Goal: Task Accomplishment & Management: Use online tool/utility

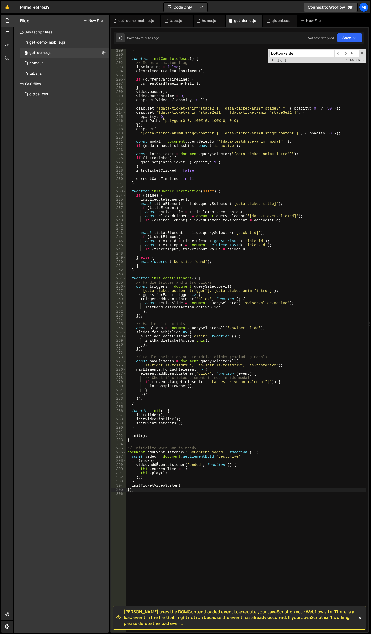
scroll to position [821, 0]
click at [222, 116] on div "} function initCompleteReset ( ) { // Reset animation flag isAnimating = false …" at bounding box center [245, 344] width 239 height 592
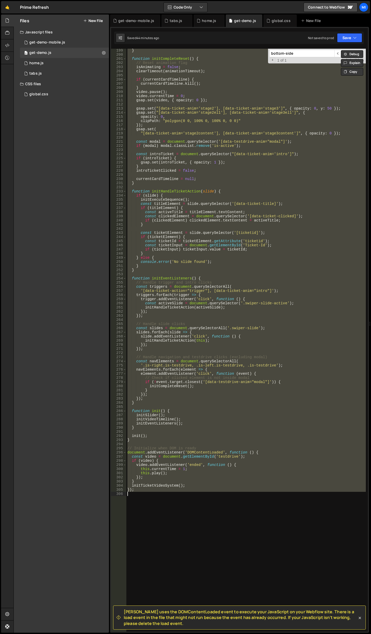
paste textarea
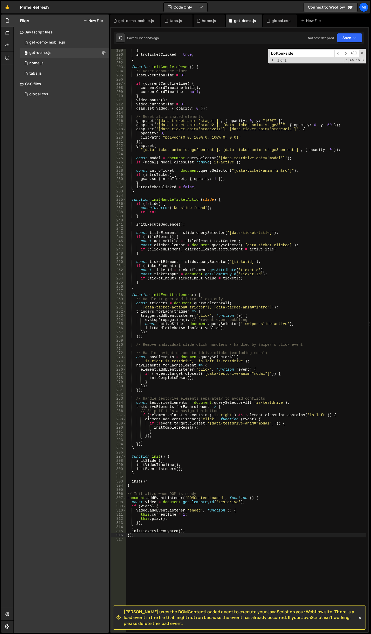
click at [220, 277] on div "} introTicketClicked = true ; } function initCompleteReset ( ) { // Reset debou…" at bounding box center [245, 344] width 239 height 592
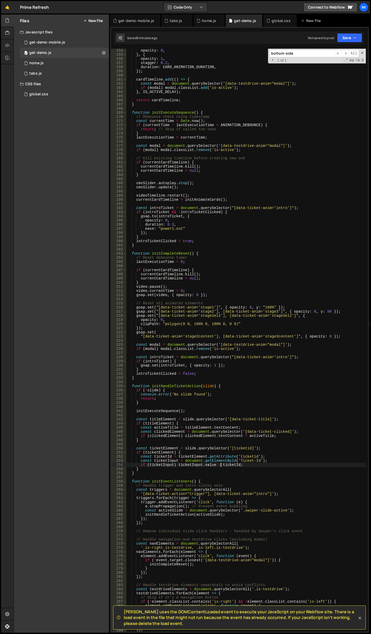
scroll to position [619, 0]
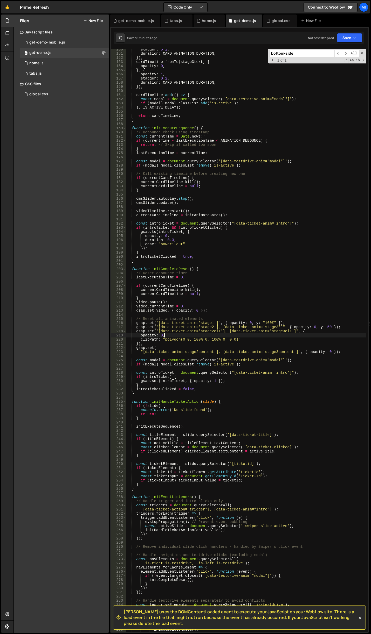
click at [235, 337] on div "stagger : 0.2 , duration : CARD_ANIMATION_DURATION , }) ; cardTimeline . fromTo…" at bounding box center [245, 343] width 239 height 592
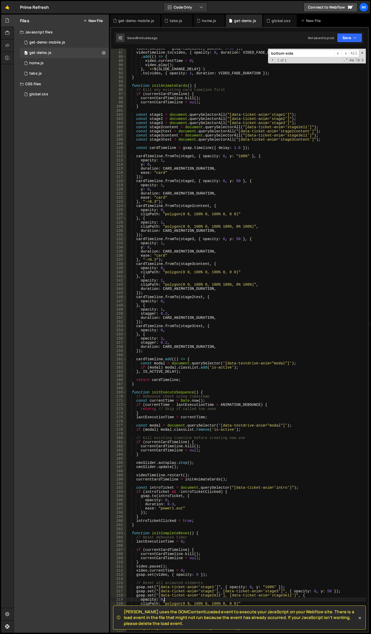
scroll to position [324, 0]
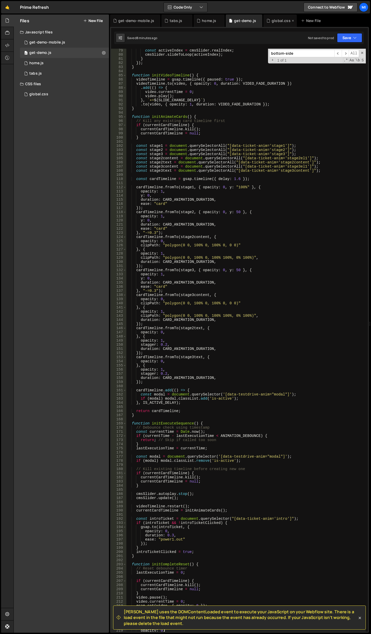
click at [279, 21] on div "global.css" at bounding box center [280, 20] width 19 height 5
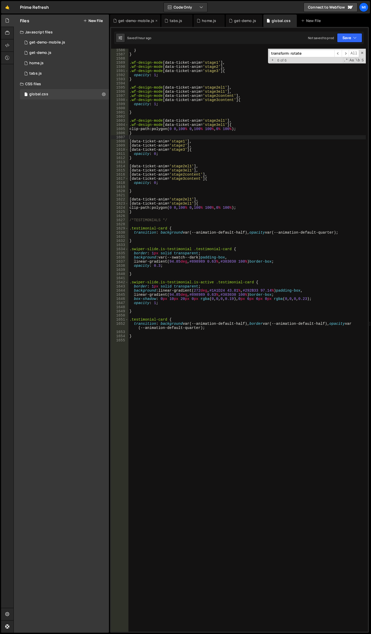
click at [145, 24] on div "get-demo-mobile.js" at bounding box center [135, 21] width 50 height 12
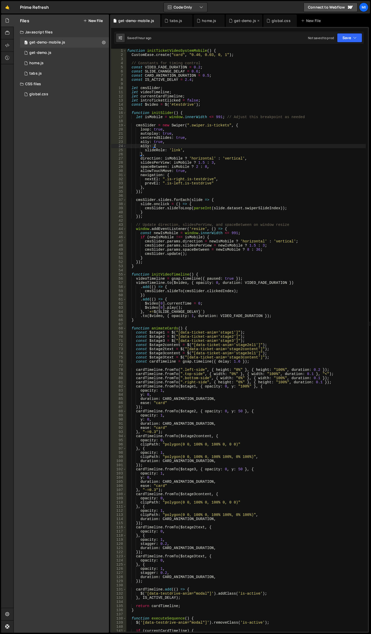
click at [231, 18] on icon at bounding box center [231, 20] width 4 height 5
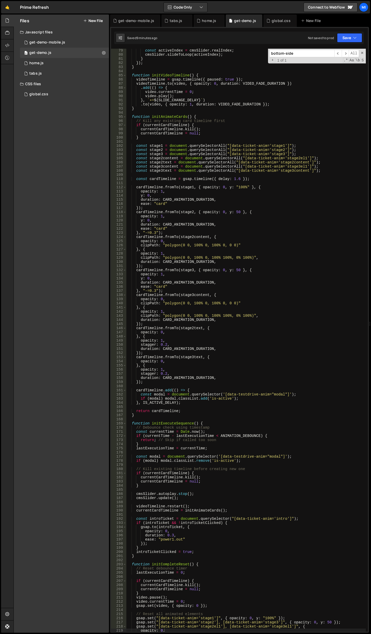
click at [226, 122] on div "const activeIndex = cmsSlider . realIndex ; cmsSlider . slideToLoop ( activeInd…" at bounding box center [245, 344] width 239 height 592
type textarea "});"
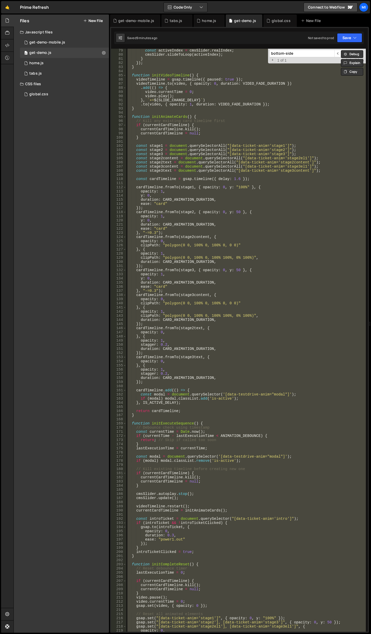
paste textarea
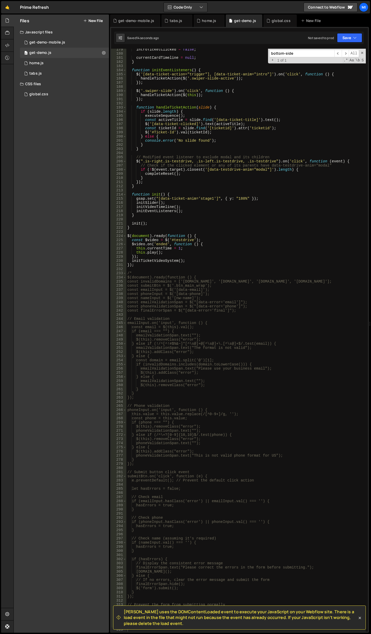
drag, startPoint x: 193, startPoint y: 150, endPoint x: 203, endPoint y: 163, distance: 16.6
click at [193, 150] on div "introTicketClicked = false ; currentCardTimeline = null ; } function initEventL…" at bounding box center [245, 343] width 239 height 592
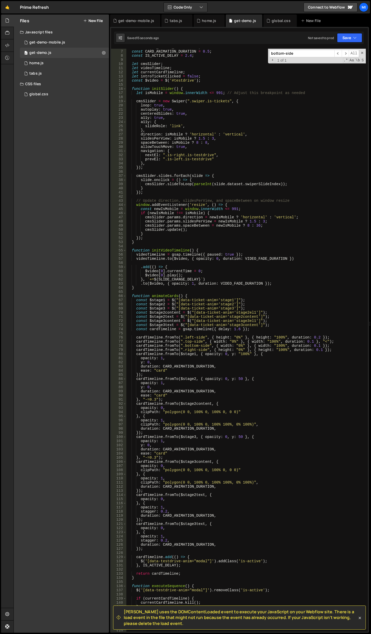
scroll to position [0, 0]
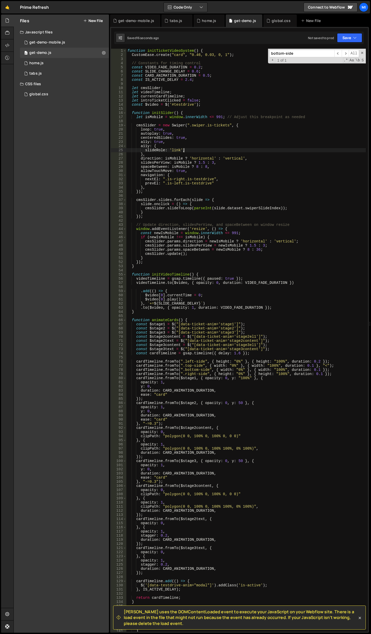
click at [235, 151] on div "function initTicketVideoSystem ( ) { CustomEase . create ( "card" , "0.46, 0.03…" at bounding box center [245, 345] width 239 height 592
click at [282, 165] on div "function initTicketVideoSystem ( ) { CustomEase . create ( "card" , "0.46, 0.03…" at bounding box center [245, 345] width 239 height 592
click at [214, 130] on div "function initTicketVideoSystem ( ) { CustomEase . create ( "card" , "0.46, 0.03…" at bounding box center [245, 345] width 239 height 592
type textarea "});"
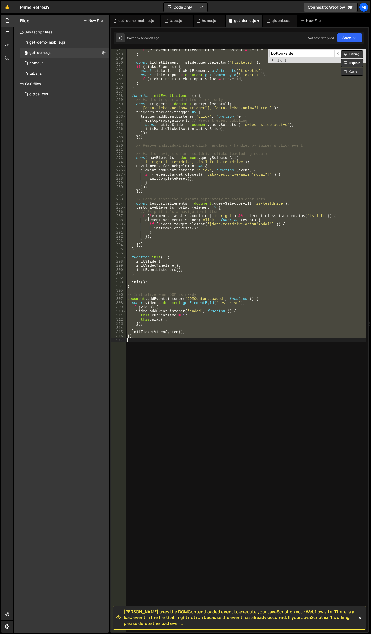
scroll to position [1021, 0]
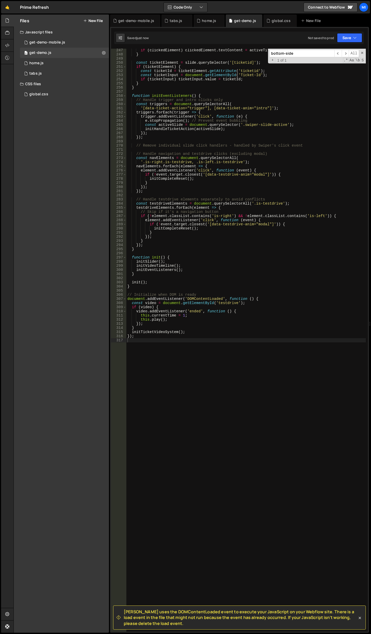
click at [219, 139] on div "if ( clickedElement ) clickedElement . textContent = activeTitle ; } const tick…" at bounding box center [245, 344] width 239 height 592
type textarea "});"
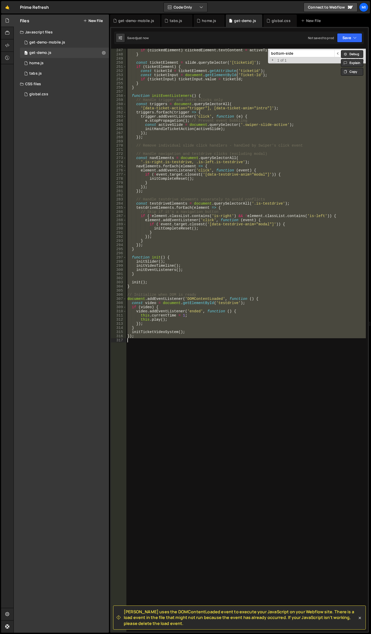
paste textarea
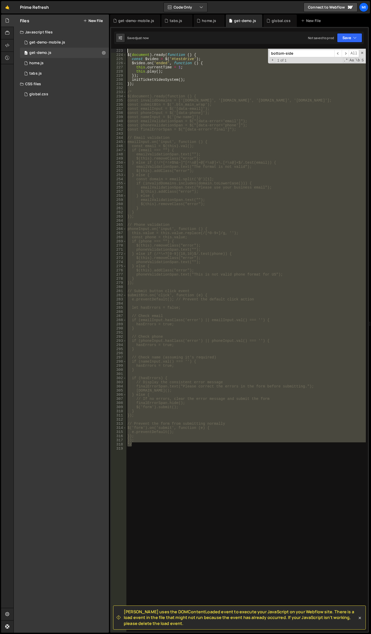
scroll to position [908, 0]
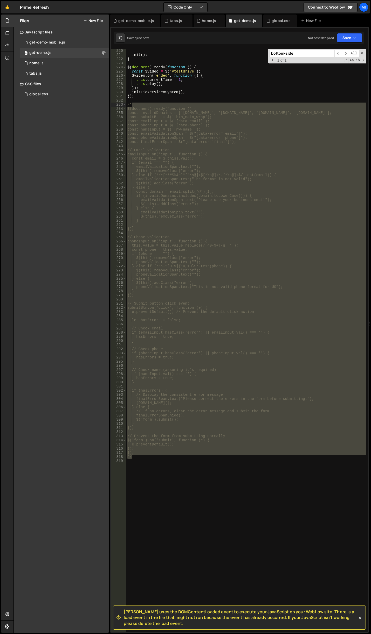
drag, startPoint x: 163, startPoint y: 387, endPoint x: 132, endPoint y: 103, distance: 286.2
click at [132, 103] on div "init ( ) ; } $ ( document ) . ready ( function ( ) { const $video = $ ( '#testd…" at bounding box center [245, 345] width 239 height 592
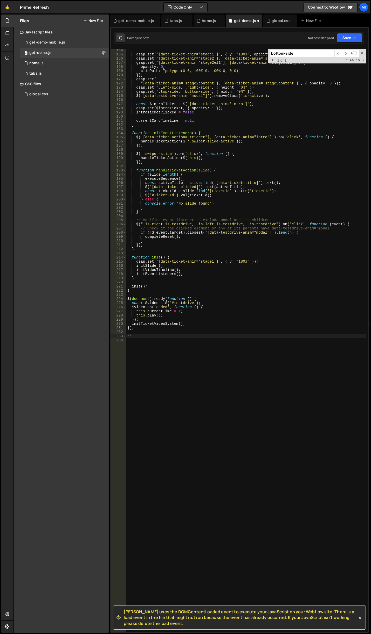
scroll to position [677, 0]
type textarea "/"
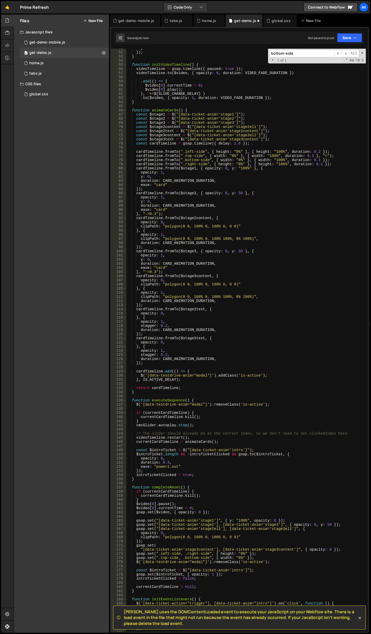
scroll to position [210, 0]
click at [249, 283] on div "} }) ; } function initVideoTimeline ( ) { videoTimeline = gsap . timeline ({ pa…" at bounding box center [245, 342] width 239 height 592
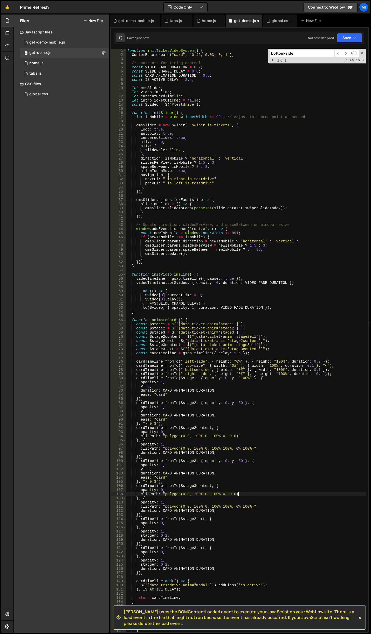
scroll to position [0, 0]
click at [238, 137] on div "function initTicketVideoSystem ( ) { CustomEase . create ( "card" , "0.46, 0.03…" at bounding box center [245, 345] width 239 height 592
click at [203, 165] on div "function initTicketVideoSystem ( ) { CustomEase . create ( "card" , "0.46, 0.03…" at bounding box center [245, 345] width 239 height 592
drag, startPoint x: 203, startPoint y: 168, endPoint x: 207, endPoint y: 167, distance: 4.2
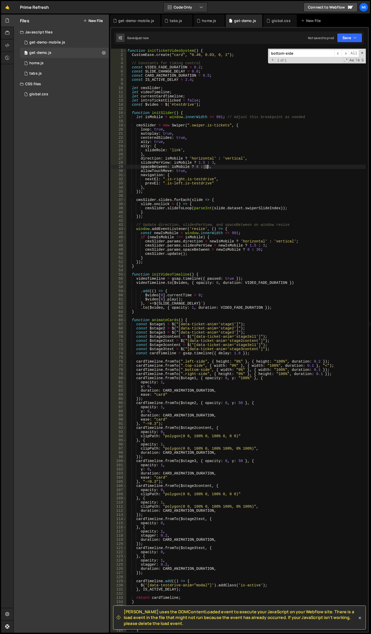
click at [207, 167] on div "function initTicketVideoSystem ( ) { CustomEase . create ( "card" , "0.46, 0.03…" at bounding box center [245, 345] width 239 height 592
click at [220, 125] on div "function initTicketVideoSystem ( ) { CustomEase . create ( "card" , "0.46, 0.03…" at bounding box center [245, 345] width 239 height 592
drag, startPoint x: 204, startPoint y: 166, endPoint x: 207, endPoint y: 166, distance: 3.1
click at [207, 166] on div "function initTicketVideoSystem ( ) { CustomEase . create ( "card" , "0.46, 0.03…" at bounding box center [245, 345] width 239 height 592
click at [178, 167] on div "function initTicketVideoSystem ( ) { CustomEase . create ( "card" , "0.46, 0.03…" at bounding box center [245, 345] width 239 height 592
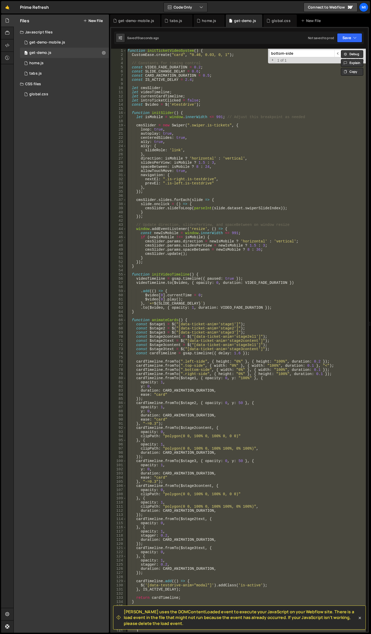
scroll to position [0, 0]
click at [284, 127] on div "function initTicketVideoSystem ( ) { CustomEase . create ( "card" , "0.46, 0.03…" at bounding box center [245, 340] width 239 height 583
type textarea "cmsSlider = new Swiper(".swiper.is-tickets", {"
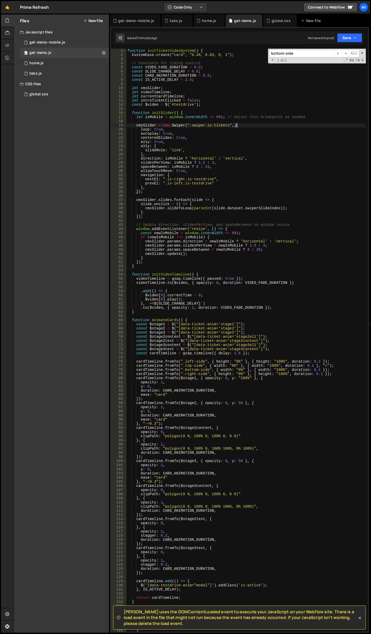
click at [301, 58] on div "bottom-side ​ ​ All Replace All + 1 of 1 .* Aa \b S" at bounding box center [317, 56] width 98 height 15
click at [301, 57] on input "bottom-side" at bounding box center [301, 54] width 65 height 8
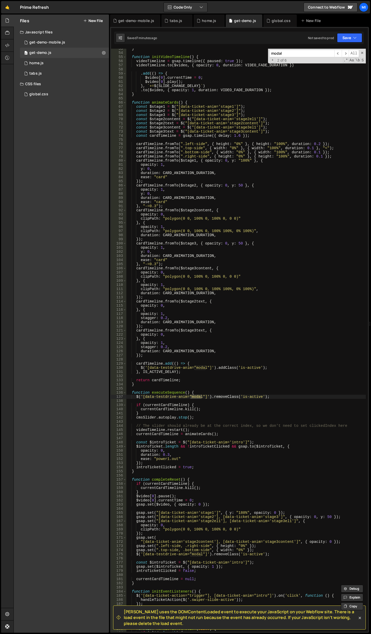
scroll to position [249, 0]
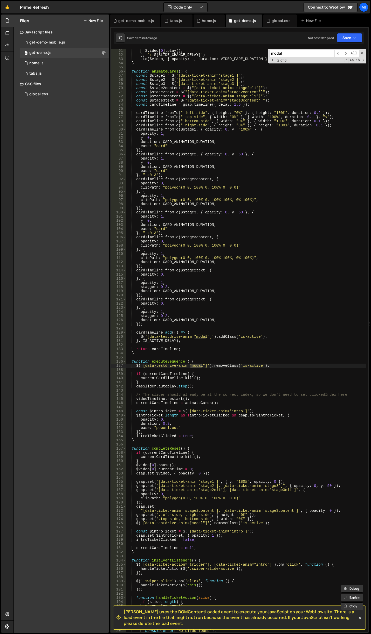
type input "modal"
click at [278, 20] on div "global.css" at bounding box center [280, 20] width 19 height 5
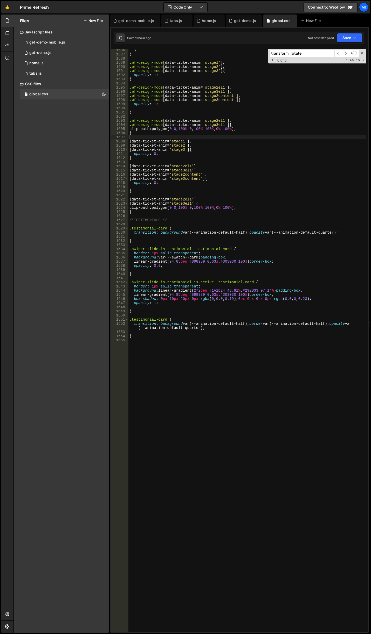
click at [243, 245] on div "} } .wf-design-mode [ data-ticket-anim = ' stage1 ' ], .wf-design-mode [ data-t…" at bounding box center [246, 344] width 237 height 592
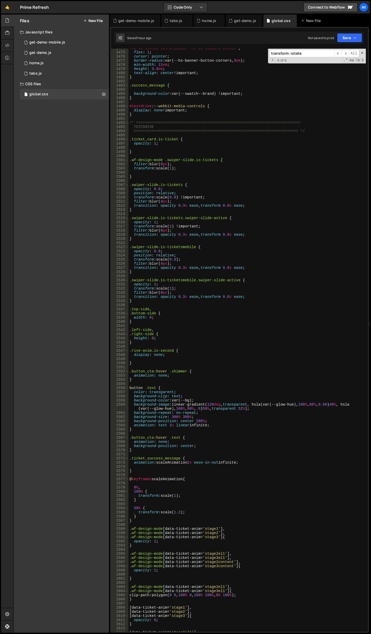
scroll to position [6275, 0]
click at [322, 60] on div "+ 6 of 6 .* Aa \b S" at bounding box center [316, 60] width 95 height 4
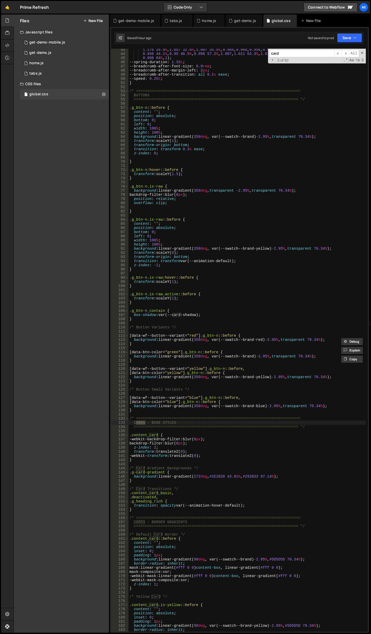
scroll to position [311, 0]
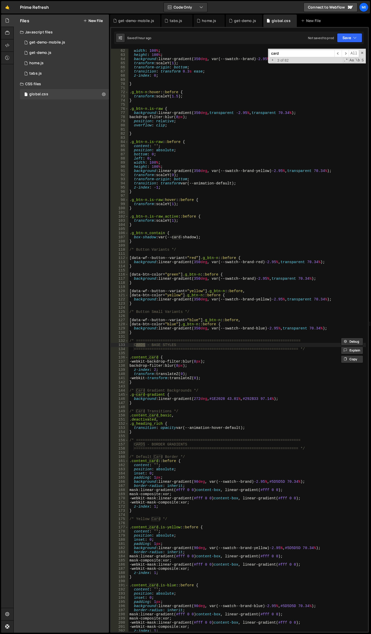
type input "card"
type textarea ".content_card {"
click at [161, 357] on div "width : 100 % ; height : 100 % ; background : linear-gradient( 350 deg , var(--…" at bounding box center [246, 345] width 237 height 592
click at [304, 57] on div "card ​ ​ All Replace All + 3 of 82 .* Aa \b S" at bounding box center [317, 56] width 98 height 15
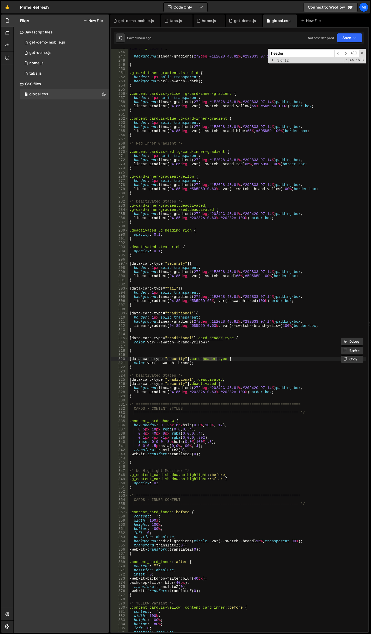
scroll to position [1649, 0]
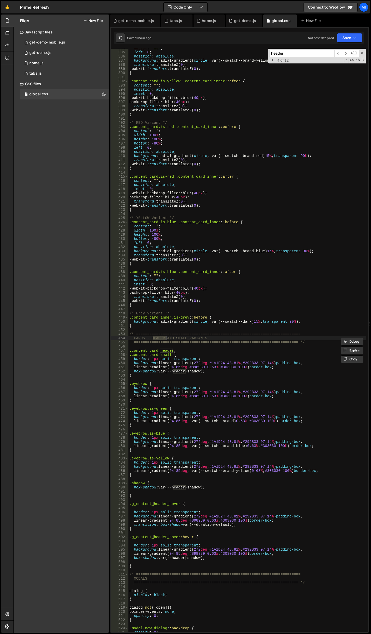
type input "header"
click at [179, 354] on div "bottom : -80 % ; left : 0 ; position : absolute ; background : radial-gradient(…" at bounding box center [246, 342] width 237 height 592
drag, startPoint x: 174, startPoint y: 351, endPoint x: 131, endPoint y: 352, distance: 42.8
click at [131, 352] on div "bottom : -80 % ; left : 0 ; position : absolute ; background : radial-gradient(…" at bounding box center [246, 342] width 237 height 592
type textarea ".content_card_header,"
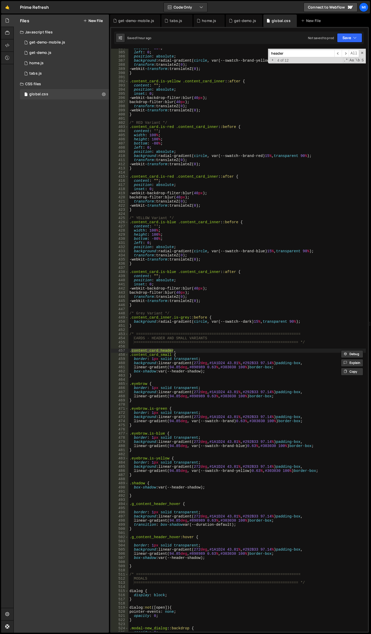
click at [203, 331] on div "bottom : -80 % ; left : 0 ; position : absolute ; background : radial-gradient(…" at bounding box center [246, 342] width 237 height 592
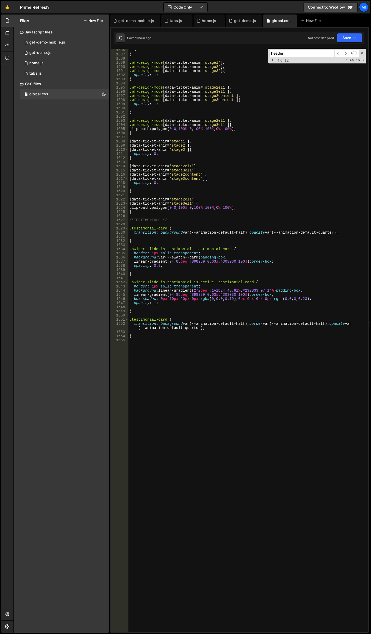
scroll to position [6741, 0]
click at [208, 393] on div "} } .wf-design-mode [ data-ticket-anim = ' stage1 ' ], .wf-design-mode [ data-t…" at bounding box center [246, 344] width 237 height 592
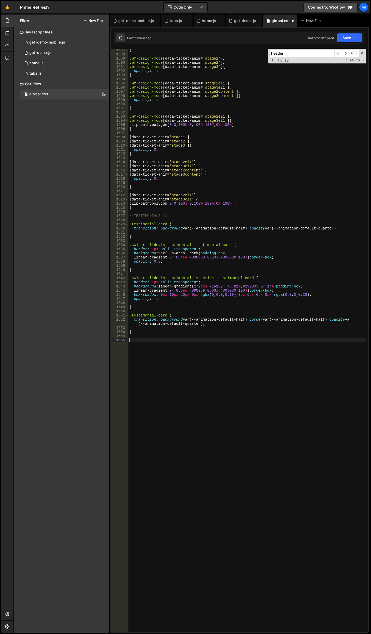
scroll to position [6750, 0]
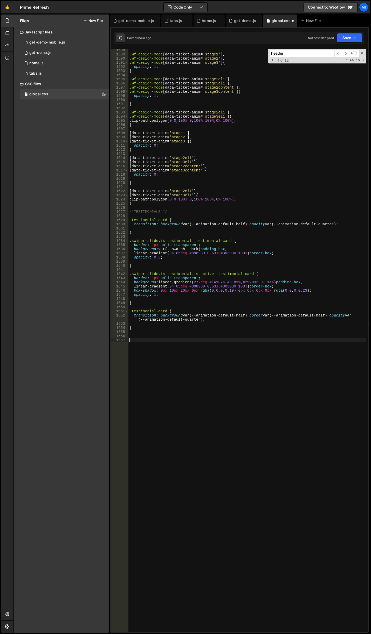
paste textarea "tesdrive_modal"
type textarea "tesdrive_modal"
click at [317, 56] on input "header" at bounding box center [301, 54] width 65 height 8
paste input "content_card_"
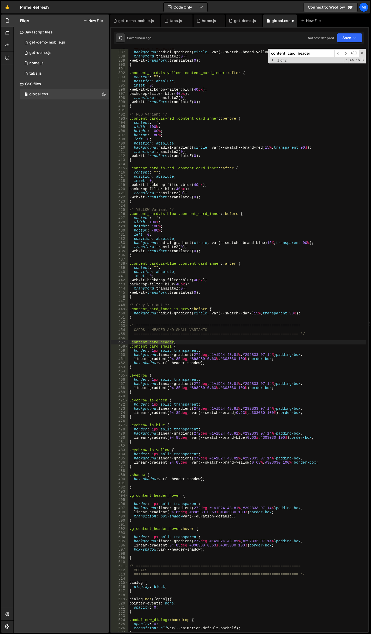
type input "content_card_header"
click at [187, 269] on div "position : absolute ; background : radial-gradient( circle , var(--swatch--bran…" at bounding box center [246, 342] width 237 height 592
click at [316, 61] on div "+ 1 of 2 .* Aa \b S" at bounding box center [316, 60] width 95 height 4
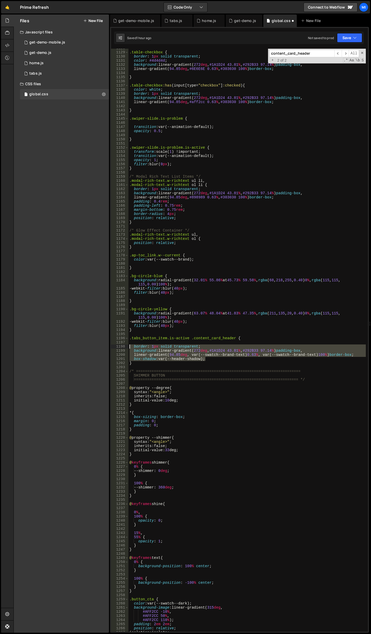
drag, startPoint x: 207, startPoint y: 359, endPoint x: 120, endPoint y: 348, distance: 87.2
click at [120, 348] on div "box-shadow: var(--header-shadow); 1128 1129 1130 1131 1132 1133 1134 1135 1136 …" at bounding box center [239, 340] width 257 height 583
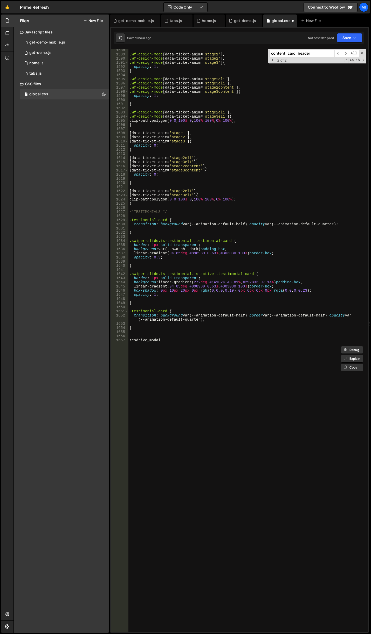
scroll to position [6734, 0]
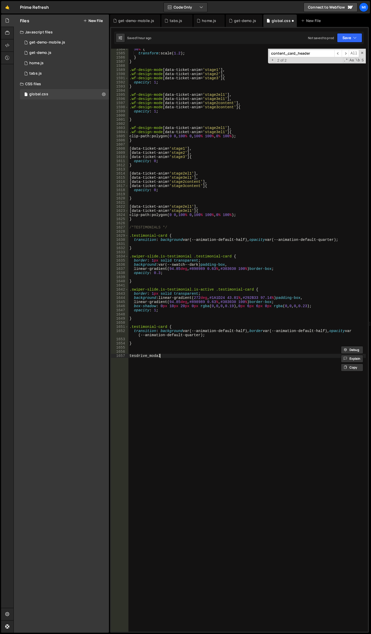
click at [182, 365] on div "50 % { transform : scale( 1.2 ) ; } } .wf-design-mode [ data-ticket-anim = ' st…" at bounding box center [246, 343] width 237 height 592
paste textarea "box-shadow: var(--header-shadow);"
type textarea ".tesdrive_modal {}"
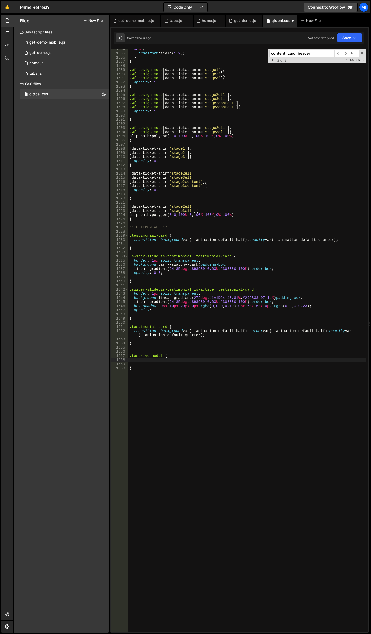
paste textarea "box-shadow: var(--header-shadow);"
type textarea "box-shadow: var(--header-shadow);"
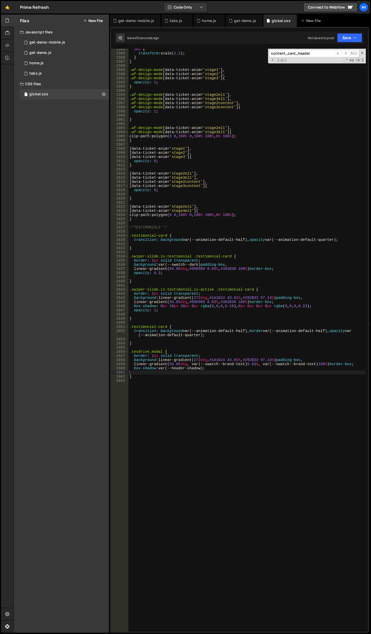
click at [161, 355] on div "50 % { transform : scale( 1.2 ) ; } } .wf-design-mode [ data-ticket-anim = ' st…" at bounding box center [246, 343] width 237 height 592
click at [138, 353] on div "50 % { transform : scale( 1.2 ) ; } } .wf-design-mode [ data-ticket-anim = ' st…" at bounding box center [246, 343] width 237 height 592
type textarea ".testdrive_modal {"
click at [256, 446] on div "50 % { transform : scale( 1.2 ) ; } } .wf-design-mode [ data-ticket-anim = ' st…" at bounding box center [246, 343] width 237 height 592
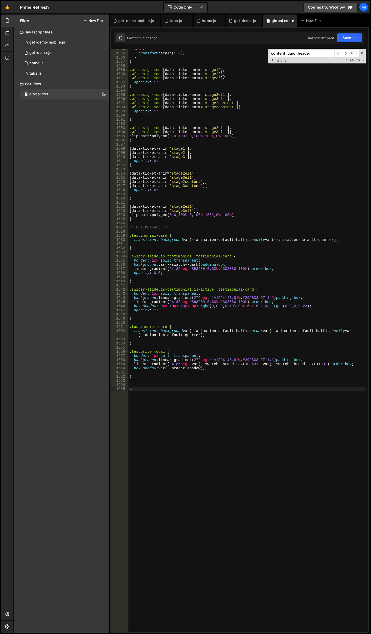
scroll to position [0, 0]
type textarea "."
type textarea ".testdrive_modal_wrap .testdrive-overlay {}"
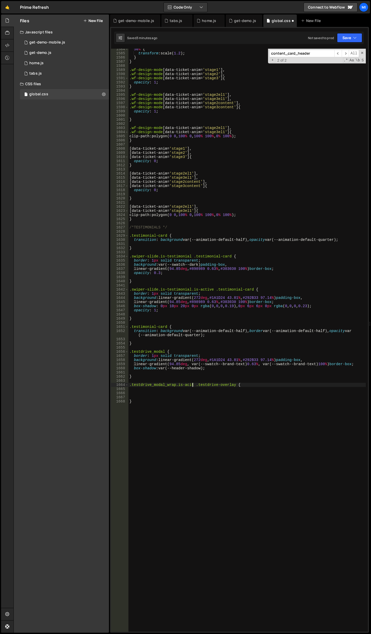
type textarea ".testdrive_modal_wrap.is-acitve .testdrive-overlay {"
type textarea "opacity: 0.35;"
type textarea ".testdrive_modal_wrap.is-acitve .testdrive-overlay {"
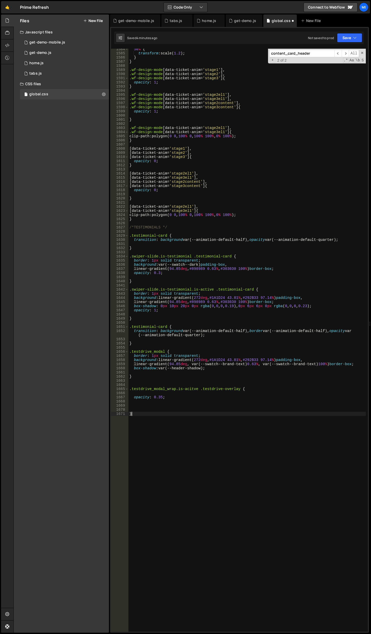
click at [336, 427] on div "50 % { transform : scale( 1.2 ) ; } } .wf-design-mode [ data-ticket-anim = ' st…" at bounding box center [246, 343] width 237 height 592
type textarea "}"
click at [258, 385] on div "50 % { transform : scale( 1.2 ) ; } } .wf-design-mode [ data-ticket-anim = ' st…" at bounding box center [246, 343] width 237 height 592
click at [243, 387] on div "50 % { transform : scale( 1.2 ) ; } } .wf-design-mode [ data-ticket-anim = ' st…" at bounding box center [246, 343] width 237 height 592
click at [241, 390] on div "50 % { transform : scale( 1.2 ) ; } } .wf-design-mode [ data-ticket-anim = ' st…" at bounding box center [246, 343] width 237 height 592
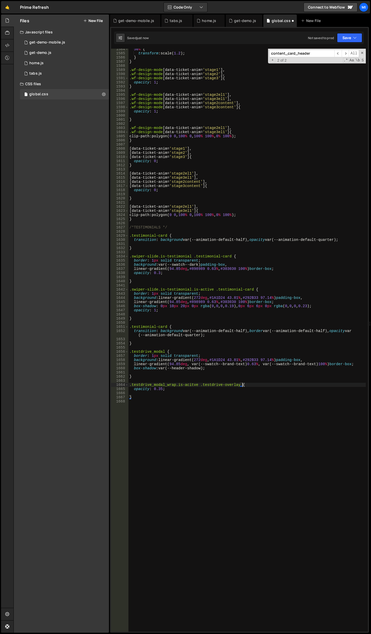
type textarea "opacity: 0.35;"
click at [205, 18] on div "home.js" at bounding box center [209, 20] width 14 height 5
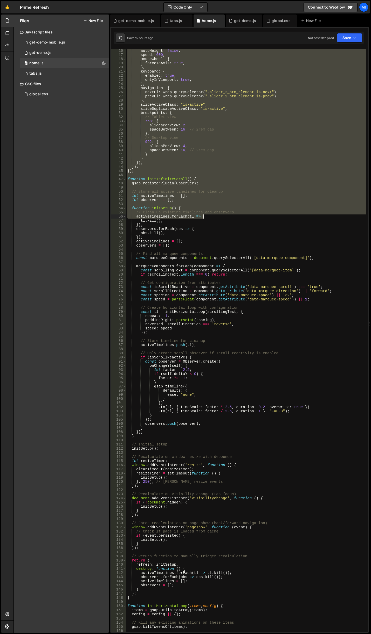
scroll to position [62, 0]
drag, startPoint x: 127, startPoint y: 51, endPoint x: 211, endPoint y: 221, distance: 190.1
click at [211, 221] on div "autoHeight : false , speed : 600 , mousewheel : { forceToAxis : true , } , keyb…" at bounding box center [245, 345] width 239 height 592
click at [211, 221] on div "autoHeight : false , speed : 600 , mousewheel : { forceToAxis : true , } , keyb…" at bounding box center [245, 340] width 239 height 583
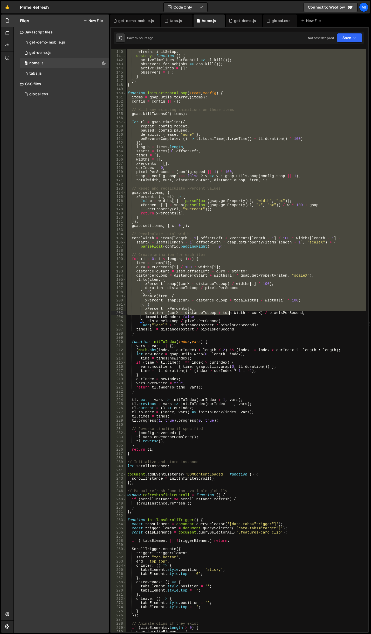
scroll to position [575, 0]
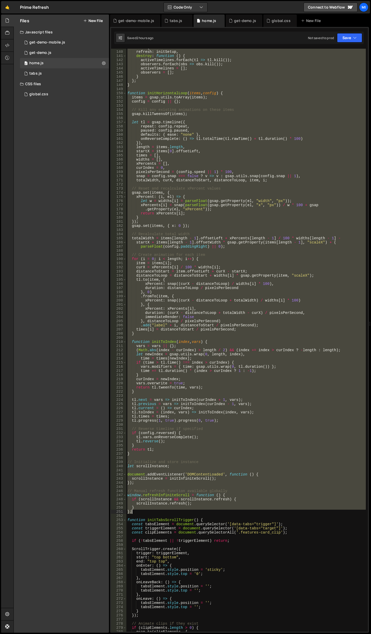
drag, startPoint x: 126, startPoint y: 180, endPoint x: 278, endPoint y: 513, distance: 366.5
click at [278, 513] on div "return { refresh : initSetup , destroy : function ( ) { activeTimelines . forEa…" at bounding box center [245, 342] width 239 height 592
type textarea "} };"
click at [96, 22] on button "New File" at bounding box center [92, 21] width 19 height 4
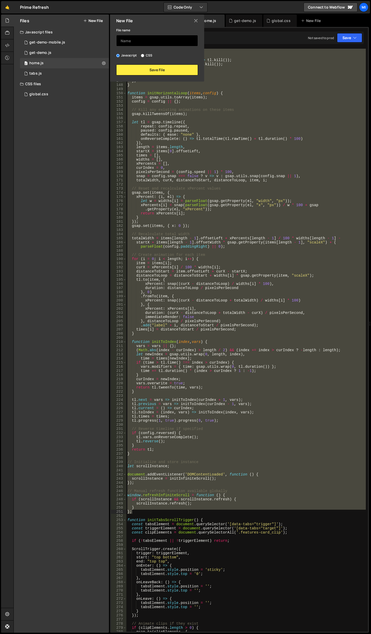
click at [146, 40] on input "text" at bounding box center [157, 40] width 82 height 11
type input "platform"
click at [154, 67] on button "Save File" at bounding box center [157, 70] width 82 height 11
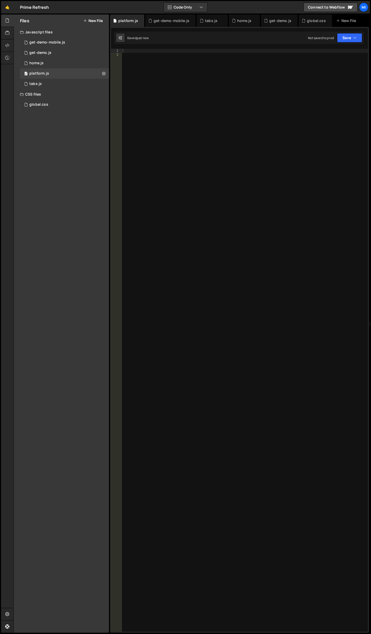
click at [184, 104] on div at bounding box center [245, 345] width 246 height 592
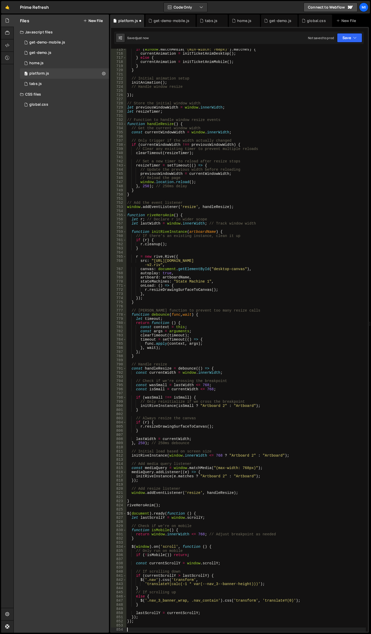
scroll to position [2970, 0]
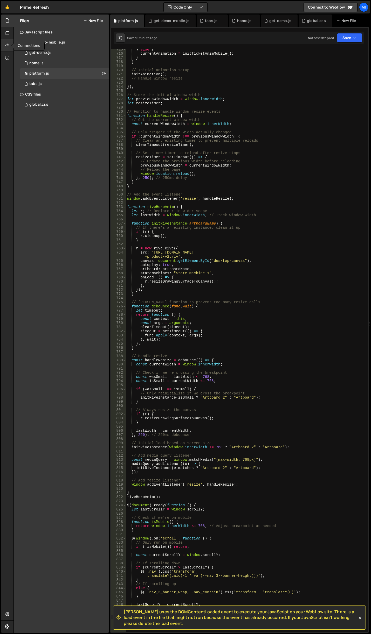
click at [11, 43] on div at bounding box center [7, 45] width 13 height 12
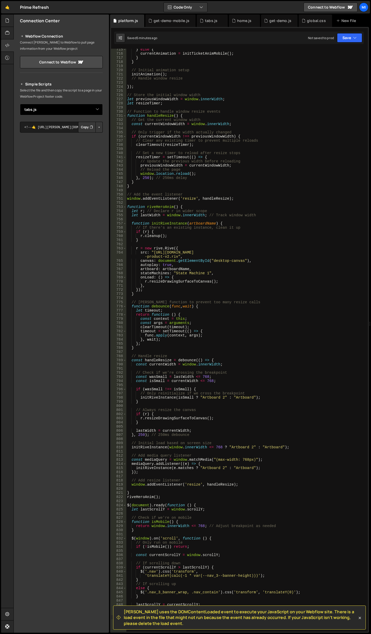
click at [89, 112] on select "Select File home.js global.css get-demo.js get-demo-mobile.js tabs.js platform.…" at bounding box center [61, 109] width 83 height 11
select select "46739"
click at [20, 104] on select "Select File home.js global.css get-demo.js get-demo-mobile.js tabs.js platform.…" at bounding box center [61, 109] width 83 height 11
click at [97, 129] on button "Button group with nested dropdown" at bounding box center [98, 127] width 7 height 11
click at [81, 135] on link "Copy Staging js" at bounding box center [80, 136] width 43 height 7
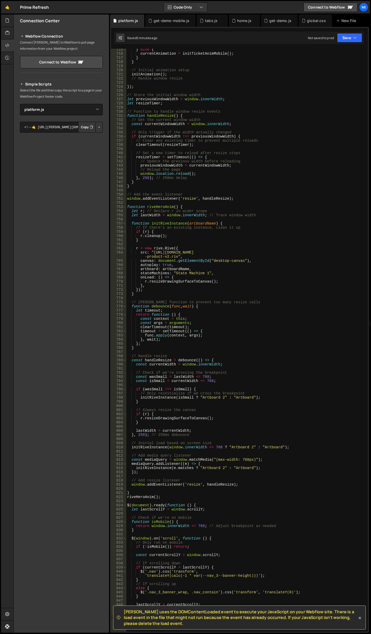
click at [276, 128] on div "} else { currentAnimation = initTicketAnimMobile ( ) ; } } // Initial animation…" at bounding box center [245, 343] width 239 height 592
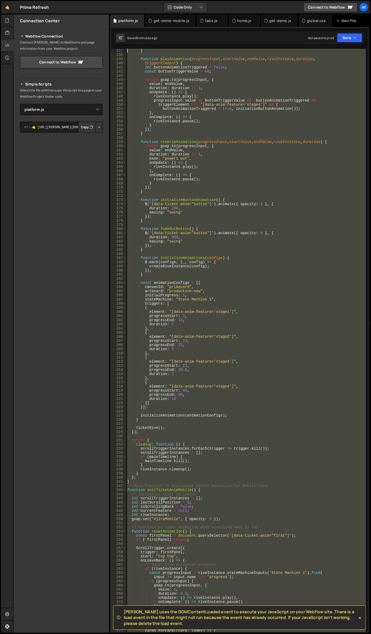
scroll to position [0, 0]
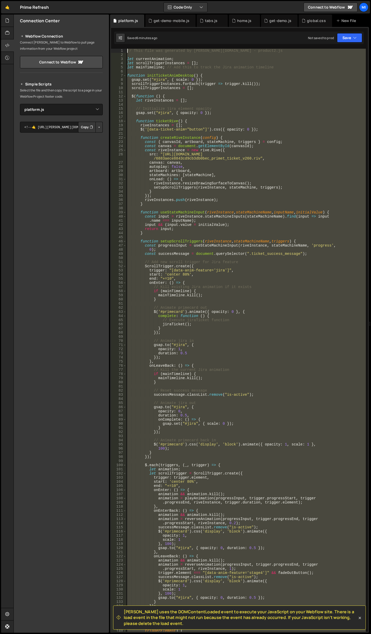
drag, startPoint x: 241, startPoint y: 233, endPoint x: 101, endPoint y: 0, distance: 271.5
click at [66, 0] on div "Hold on a sec... Are you certain you wish to leave this page? Any changes you'v…" at bounding box center [185, 317] width 371 height 634
type textarea "// This file was generated by Slater.app - product2.js"
click at [143, 54] on div "// This file was generated by Slater.app - product2.js let currentAnimation ; l…" at bounding box center [245, 340] width 239 height 583
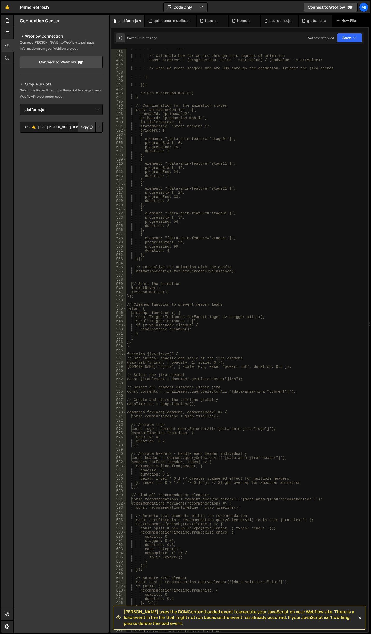
scroll to position [2068, 0]
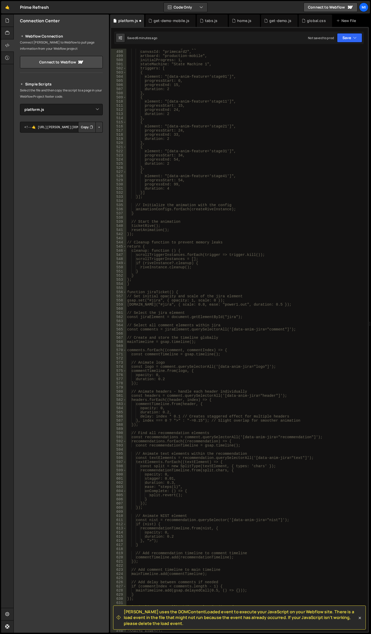
click at [145, 284] on div "const animationConfigs = [{ canvasId: "primecard2", artboard: "production-mobil…" at bounding box center [245, 342] width 239 height 592
type textarea "}"
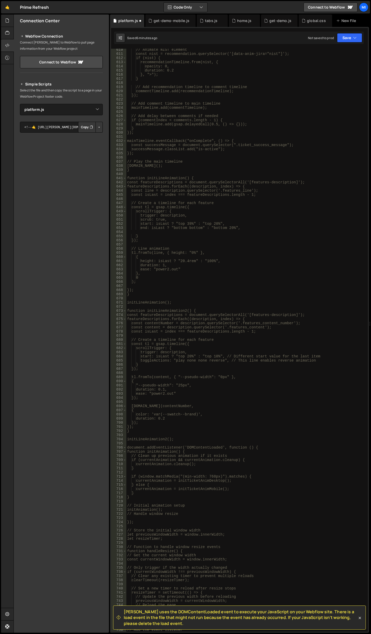
scroll to position [2550, 0]
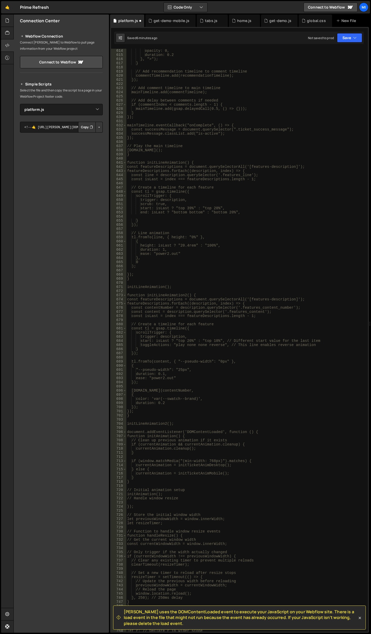
click at [168, 284] on div "opacity: 0, duration: 0.2 }, ">"); } // Add recommendation timeline to comment …" at bounding box center [245, 345] width 239 height 592
type textarea "("
type textarea "*"
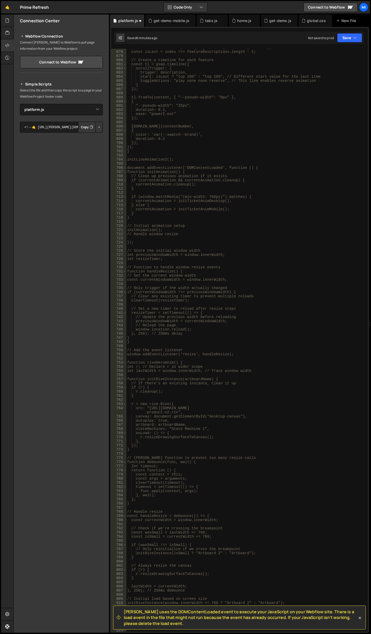
scroll to position [2829, 0]
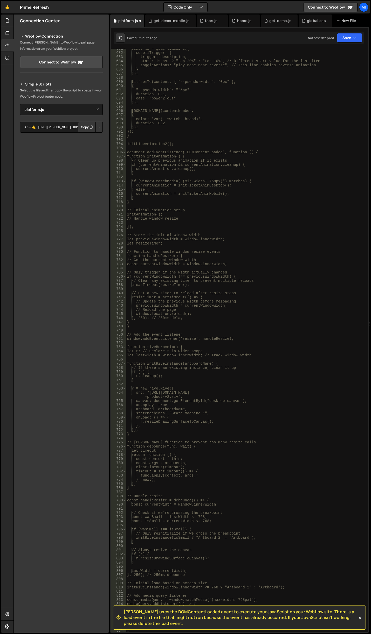
click at [181, 343] on div "const tl = gsap.timeline({ scrollTrigger: { trigger: description, start: isLast…" at bounding box center [245, 343] width 239 height 592
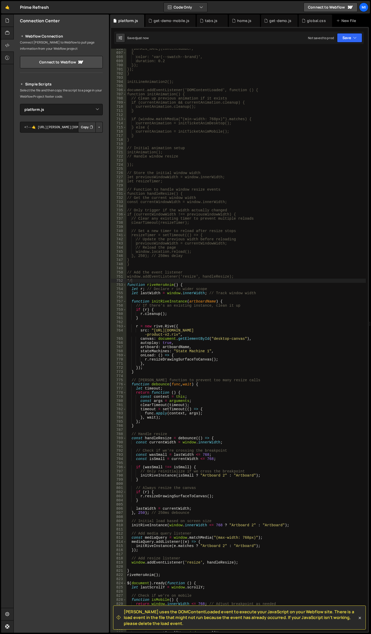
scroll to position [2969, 0]
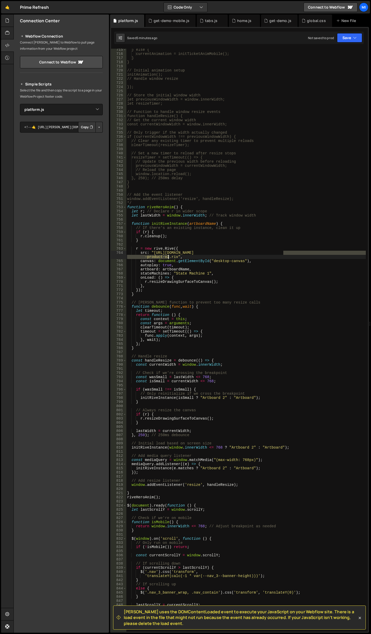
drag, startPoint x: 283, startPoint y: 252, endPoint x: 168, endPoint y: 256, distance: 115.1
click at [168, 256] on div "} else { currentAnimation = initTicketAnimMobile(); } } // Initial animation se…" at bounding box center [245, 344] width 239 height 592
click at [153, 254] on div "} else { currentAnimation = initTicketAnimMobile(); } } // Initial animation se…" at bounding box center [245, 344] width 239 height 592
drag, startPoint x: 158, startPoint y: 254, endPoint x: 176, endPoint y: 255, distance: 19.0
click at [176, 255] on div "} else { currentAnimation = initTicketAnimMobile(); } } // Initial animation se…" at bounding box center [245, 344] width 239 height 592
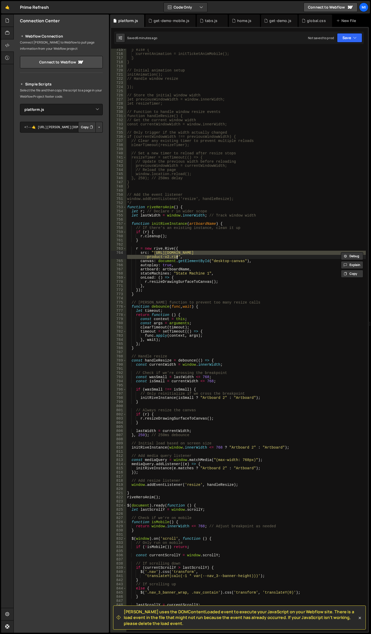
paste textarea "https://cdn.prod.website-files.com/68c68ec70fb276411b7b1abf/68cb3f1cfe46959cf53…"
click at [155, 252] on div "} else { currentAnimation = initTicketAnimMobile(); } } // Initial animation se…" at bounding box center [245, 344] width 239 height 592
type textarea "src: "https://cdn.prod.website-files.com/68c68ec70fb276411b7b1abf/68cb3f1cfe469…"
click at [270, 17] on div "get-demo.js" at bounding box center [279, 21] width 37 height 12
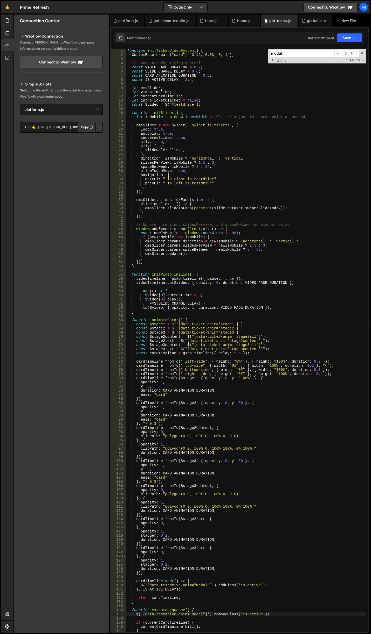
scroll to position [0, 0]
click at [239, 21] on div "home.js" at bounding box center [244, 20] width 14 height 5
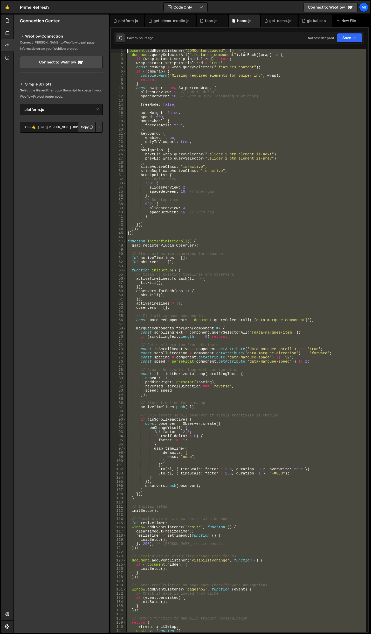
drag, startPoint x: 137, startPoint y: 559, endPoint x: 55, endPoint y: 4, distance: 561.5
click at [42, 27] on div "Files New File Javascript files 0 get-demo-mobile.js 0 0 get-demo.js 0 0 home.j…" at bounding box center [191, 324] width 357 height 619
click at [175, 71] on div "document . addEventListener ( "DOMContentLoaded" , ( ) => { document . querySel…" at bounding box center [245, 340] width 239 height 583
type textarea "if (!cmsWrap) {"
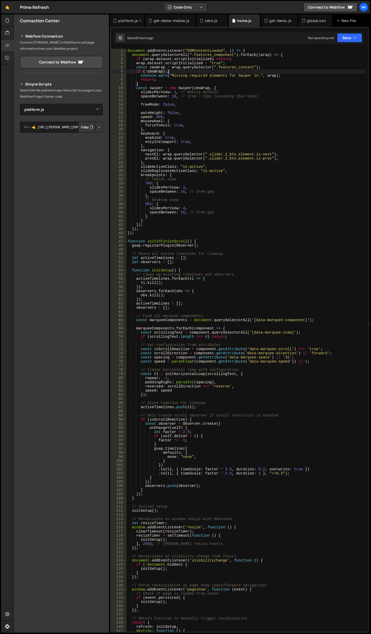
click at [126, 21] on div "platform.js" at bounding box center [128, 20] width 20 height 5
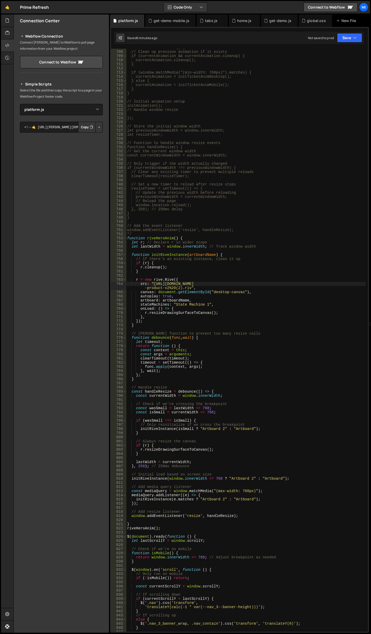
scroll to position [2923, 0]
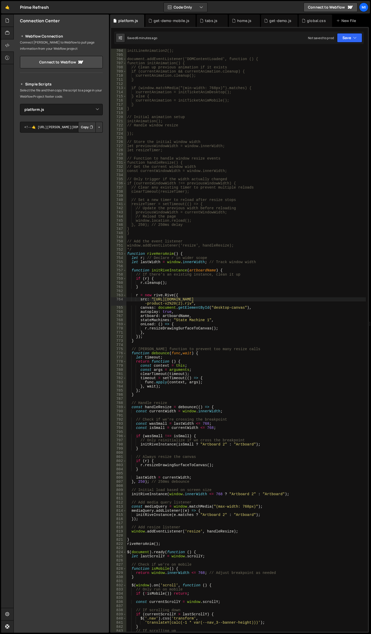
type textarea "*/"
drag, startPoint x: 138, startPoint y: 248, endPoint x: 119, endPoint y: 248, distance: 19.4
click at [119, 248] on div "*/ 704 705 706 707 708 709 710 711 712 713 714 715 716 717 718 719 720 721 722 …" at bounding box center [239, 340] width 257 height 583
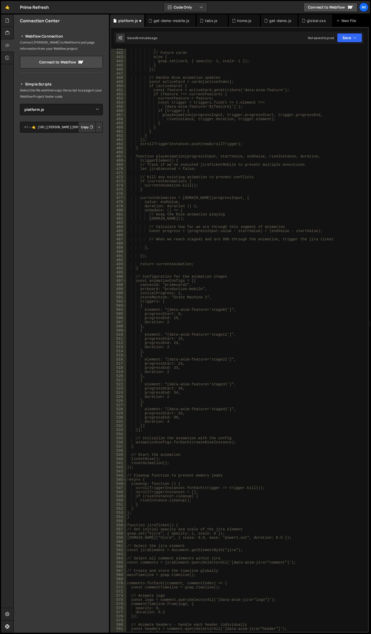
scroll to position [1819, 0]
click at [308, 409] on div "} // Future cards else { gsap.set(card, { opacity: 1, scale: 1 }); } }); // Han…" at bounding box center [245, 343] width 239 height 592
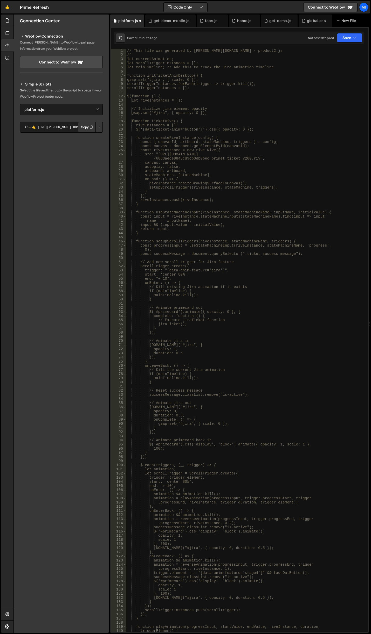
scroll to position [0, 0]
drag, startPoint x: 136, startPoint y: 56, endPoint x: 126, endPoint y: 56, distance: 10.4
click at [126, 56] on div "progressEnd: 54, 1 2 3 4 5 6 7 8 9 10 11 12 13 14 15 16 17 18 19 20 21 22 23 24…" at bounding box center [239, 340] width 257 height 583
type textarea "/*"
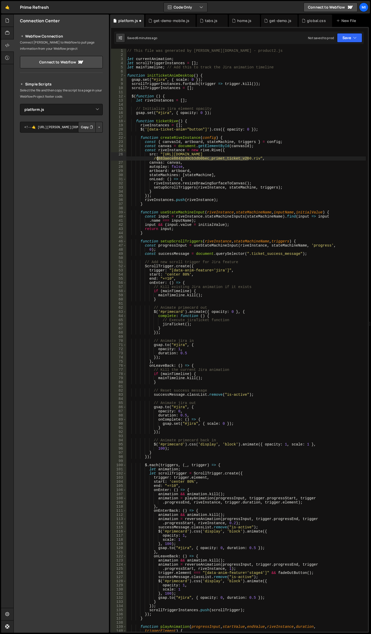
drag, startPoint x: 248, startPoint y: 158, endPoint x: 156, endPoint y: 158, distance: 92.0
click at [156, 158] on div "// This file was generated by Slater.app - product2.js let currentAnimation ; l…" at bounding box center [245, 345] width 239 height 592
drag, startPoint x: 207, startPoint y: 162, endPoint x: 182, endPoint y: 157, distance: 25.7
click at [207, 162] on div "// This file was generated by Slater.app - product2.js let currentAnimation ; l…" at bounding box center [245, 345] width 239 height 592
drag, startPoint x: 162, startPoint y: 154, endPoint x: 257, endPoint y: 157, distance: 94.6
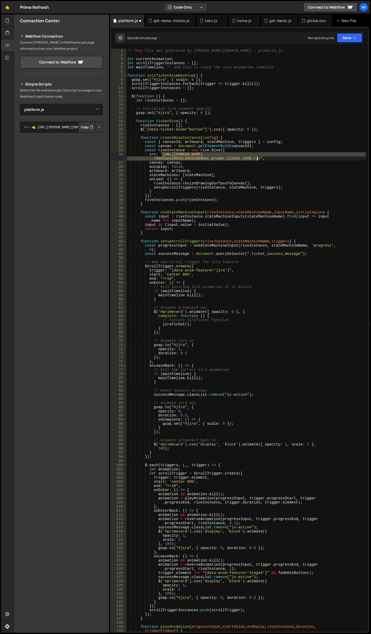
click at [257, 157] on div "// This file was generated by Slater.app - product2.js let currentAnimation ; l…" at bounding box center [245, 345] width 239 height 592
paste textarea "8c68ec70fb276411b7b1abf/68cb40c1cf4cf1e816b3d959_primet_ticket_v260%20(2)"
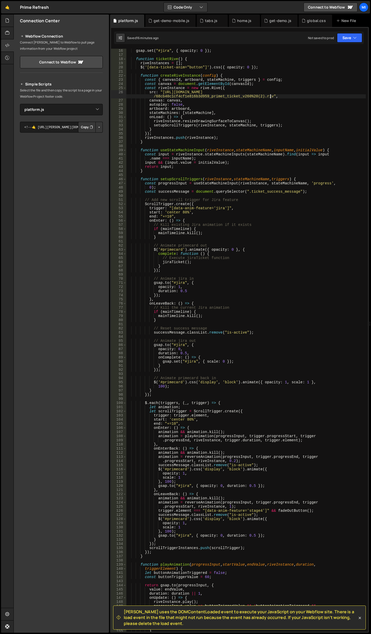
scroll to position [62, 0]
drag, startPoint x: 163, startPoint y: 92, endPoint x: 269, endPoint y: 95, distance: 106.3
click at [269, 95] on div "gsap . set ( "#jira" , { opacity : 0 }) ; function ticketRive ( ) { riveInstanc…" at bounding box center [245, 345] width 239 height 592
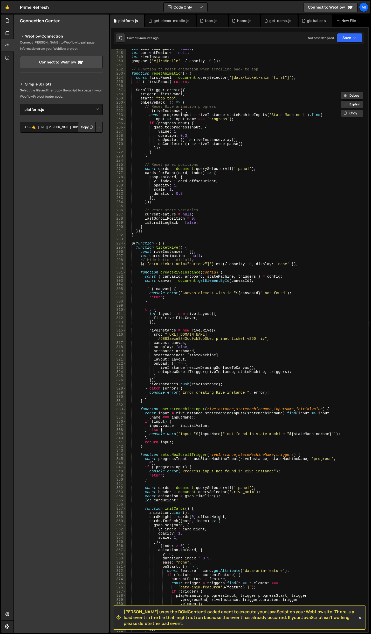
scroll to position [1104, 0]
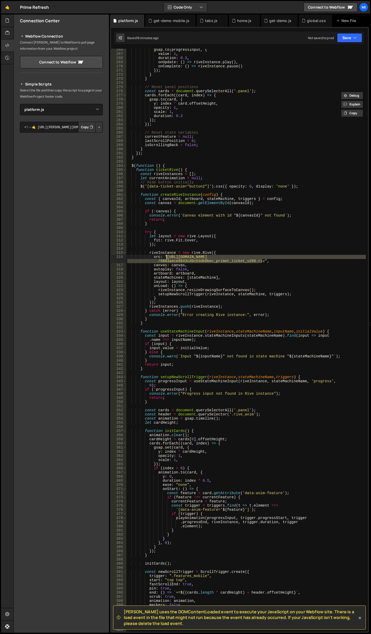
drag, startPoint x: 262, startPoint y: 260, endPoint x: 167, endPoint y: 257, distance: 95.2
click at [167, 257] on div "gsap . to ( progressInput , { value : 1 , duration : 0.3 , onUpdate : ( ) => ri…" at bounding box center [245, 344] width 239 height 592
paste textarea "8c68ec70fb276411b7b1abf/68cb40c1cf4cf1e816b3d959_primet_ticket_v260%20(2)"
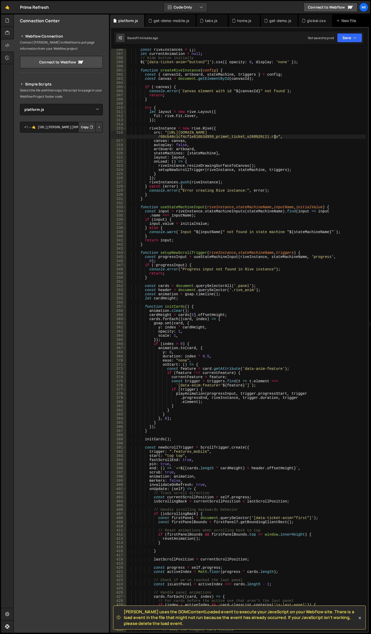
scroll to position [1228, 0]
click at [235, 275] on div "const riveInstances = [ ] ; let currentAnimation = null ; // Hide button initia…" at bounding box center [245, 344] width 239 height 592
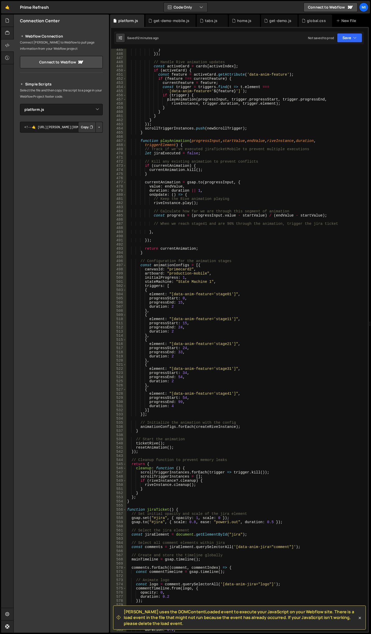
scroll to position [1850, 0]
click at [272, 343] on div "} }) ; // Handle Rive animation updates const activeCard = cards [ activeIndex …" at bounding box center [245, 344] width 239 height 592
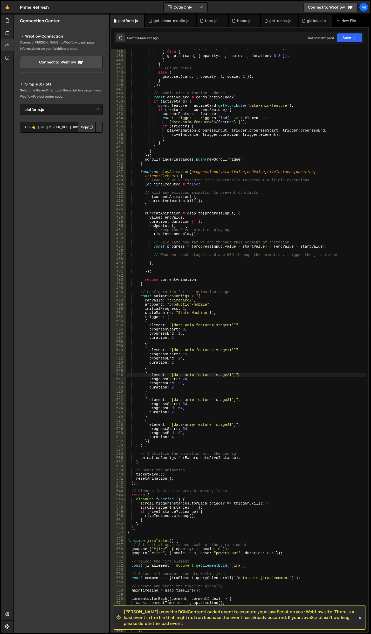
scroll to position [1865, 0]
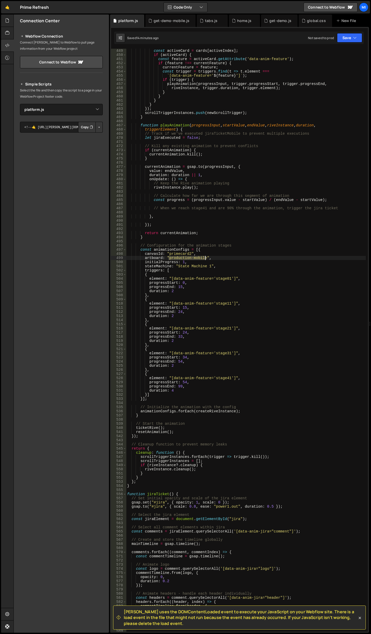
drag, startPoint x: 169, startPoint y: 258, endPoint x: 204, endPoint y: 256, distance: 35.6
click at [204, 256] on div "const activeCard = cards [ activeIndex ] ; if ( activeCard ) { const feature = …" at bounding box center [245, 345] width 239 height 592
paste textarea "M"
click at [208, 248] on div "const activeCard = cards [ activeIndex ] ; if ( activeCard ) { const feature = …" at bounding box center [245, 345] width 239 height 592
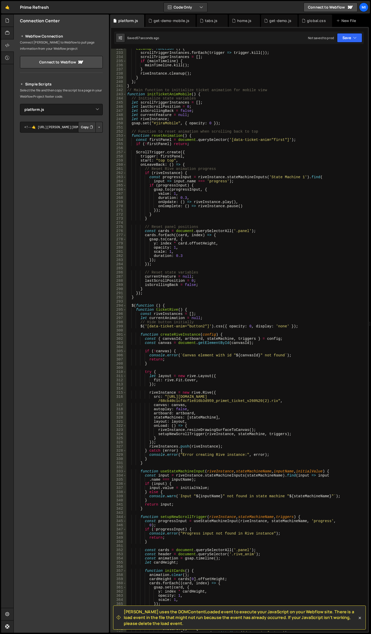
scroll to position [964, 0]
drag, startPoint x: 167, startPoint y: 396, endPoint x: 274, endPoint y: 402, distance: 106.6
click at [274, 402] on div "cleanup : function ( ) { scrollTriggerInstances . forEach ( trigger => trigger …" at bounding box center [245, 343] width 239 height 592
paste textarea "https://cdn.prod.website-files.com/68c68ec70fb276411b7b1abf/68cb485ca3ccb2ae644…"
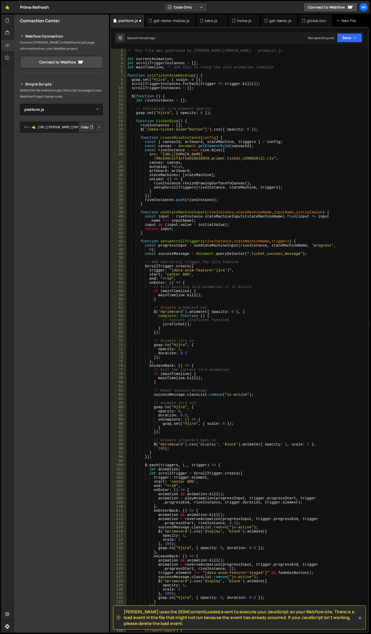
scroll to position [16, 0]
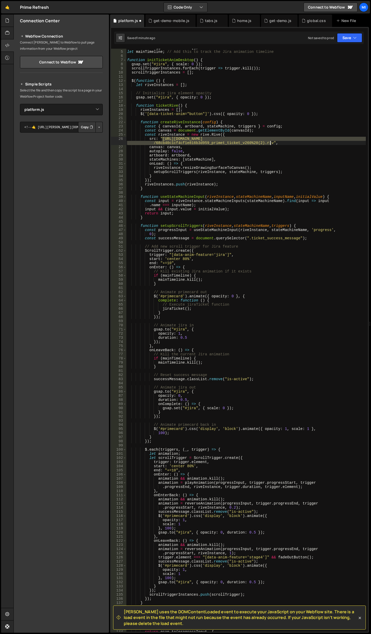
drag, startPoint x: 162, startPoint y: 140, endPoint x: 269, endPoint y: 143, distance: 107.8
click at [269, 143] on div "let scrollTriggerInstances = [ ] ; let mainTimeline ; // Add this to track the …" at bounding box center [245, 342] width 239 height 592
paste textarea "85ca3ccb2ae6444d7a7_primet_ticket_v270"
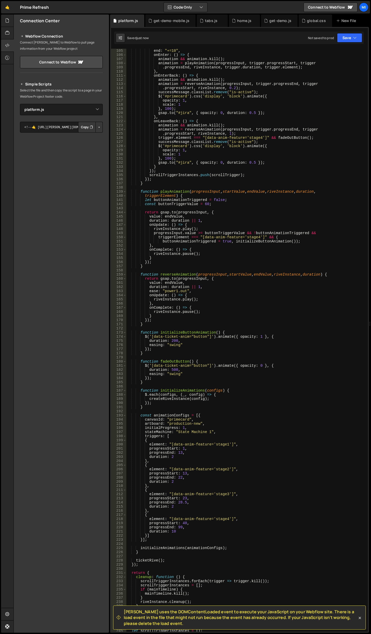
scroll to position [466, 0]
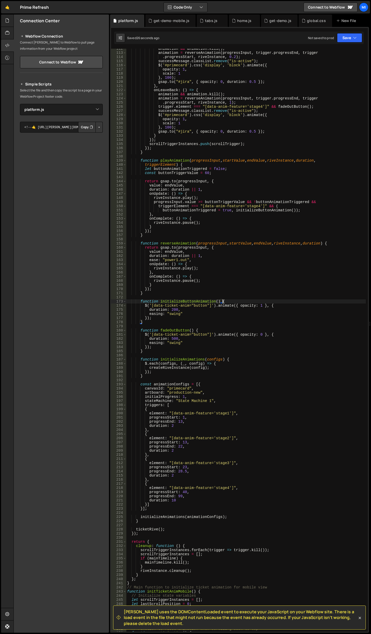
click at [317, 301] on div "animation && animation . kill ( ) ; animation = reverseAnimation ( progressInpu…" at bounding box center [245, 343] width 239 height 592
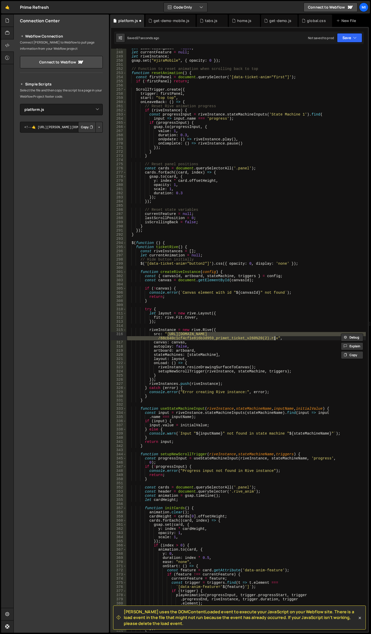
scroll to position [1027, 0]
click at [190, 331] on div "let isScrollingBack = false ; let currentFeature = null ; let riveInstance ; gs…" at bounding box center [245, 342] width 239 height 592
drag, startPoint x: 166, startPoint y: 335, endPoint x: 275, endPoint y: 338, distance: 109.6
click at [275, 338] on div "let isScrollingBack = false ; let currentFeature = null ; let riveInstance ; gs…" at bounding box center [245, 342] width 239 height 592
click at [282, 329] on div "let isScrollingBack = false ; let currentFeature = null ; let riveInstance ; gs…" at bounding box center [245, 342] width 239 height 592
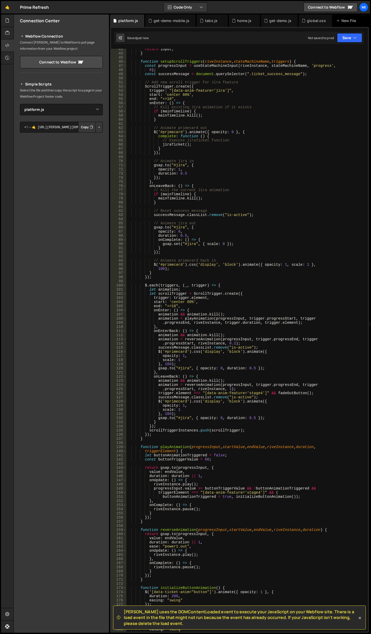
scroll to position [0, 0]
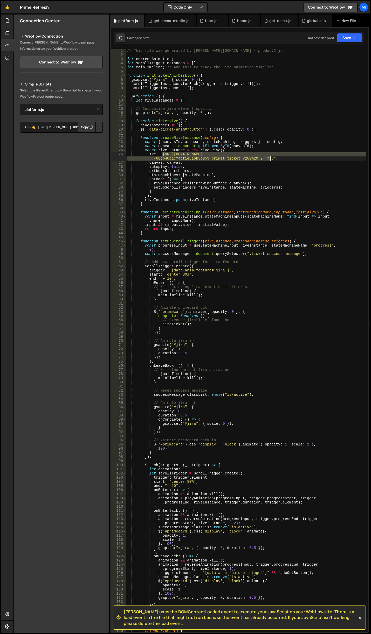
drag, startPoint x: 162, startPoint y: 153, endPoint x: 269, endPoint y: 158, distance: 107.7
click at [269, 158] on div "// This file was generated by Slater.app - product2.js let currentAnimation ; l…" at bounding box center [245, 345] width 239 height 592
paste textarea "89bb137e22b4c6f94d0_primet_ticket_v280"
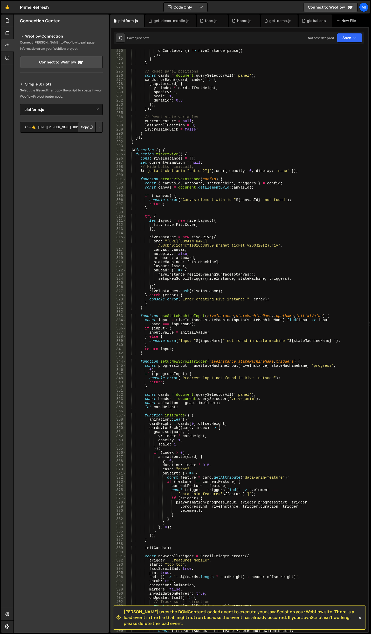
scroll to position [1135, 0]
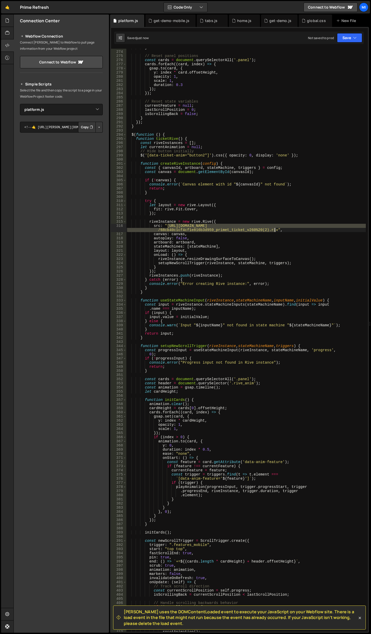
drag, startPoint x: 167, startPoint y: 226, endPoint x: 274, endPoint y: 229, distance: 106.5
click at [274, 229] on div "} // Reset panel positions const cards = document . querySelectorAll ( '.panel'…" at bounding box center [245, 342] width 239 height 592
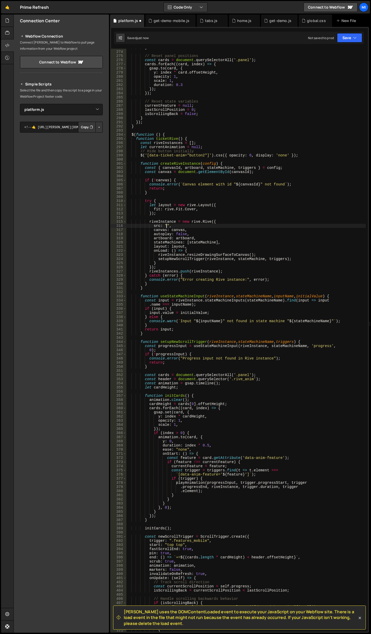
paste textarea "https://cdn.prod.website-files.com/68c68ec70fb276411b7b1abf/68cb489bb137e22b4c6…"
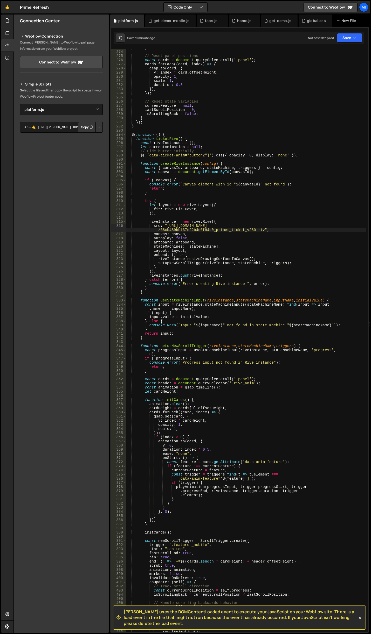
click at [205, 80] on div "} // Reset panel positions const cards = document . querySelectorAll ( '.panel'…" at bounding box center [245, 342] width 239 height 592
type textarea "scale: 1,"
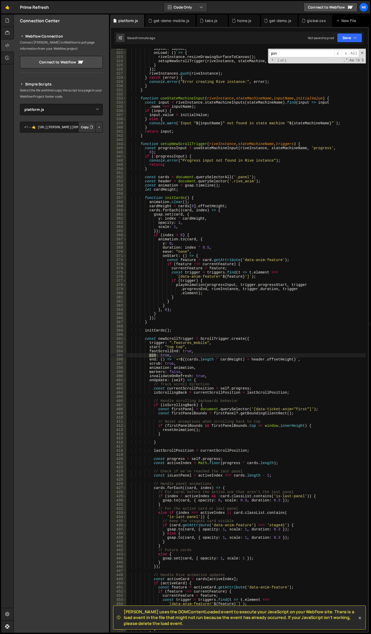
scroll to position [1337, 0]
click at [294, 61] on div "+ 1 of 1 .* Aa \b S" at bounding box center [316, 60] width 95 height 4
click at [296, 55] on input "pin" at bounding box center [301, 54] width 65 height 8
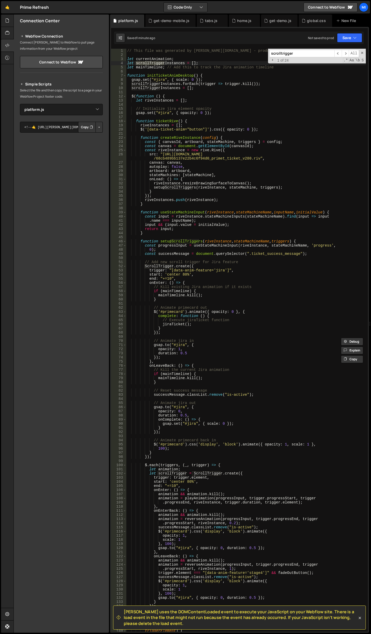
scroll to position [0, 0]
type input "scrolltrigger"
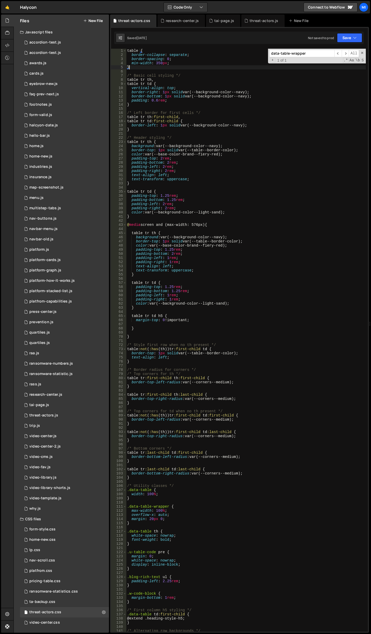
scroll to position [0, 0]
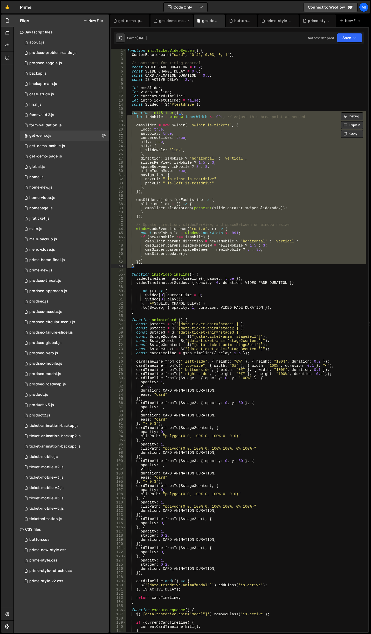
click at [171, 25] on div "get-demo-mobile.js" at bounding box center [171, 21] width 42 height 12
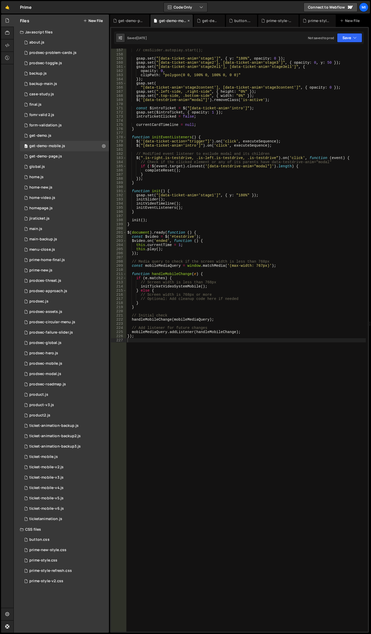
scroll to position [647, 0]
click at [203, 19] on div "get-demo.js" at bounding box center [210, 20] width 17 height 5
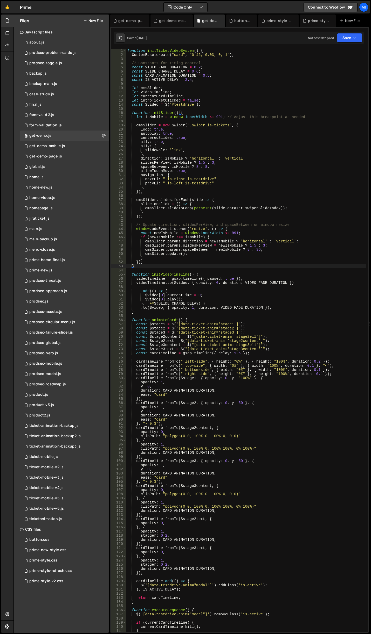
click at [228, 110] on div "function initTicketVideoSystem ( ) { CustomEase . create ( "card" , "0.46, 0.03…" at bounding box center [245, 345] width 239 height 592
type textarea "*/"
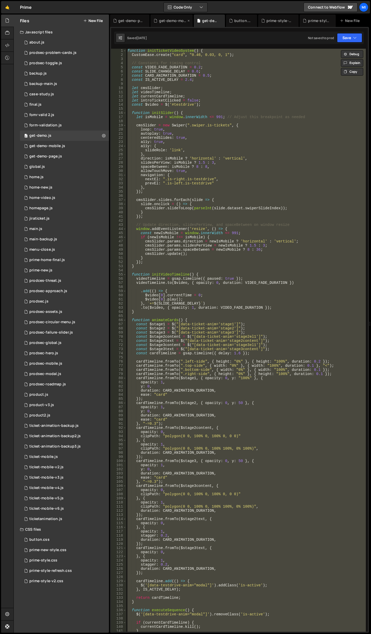
click at [162, 19] on div "get-demo-mobile.js" at bounding box center [172, 20] width 27 height 5
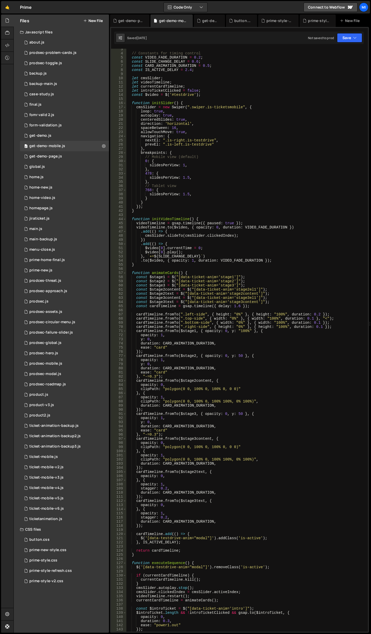
scroll to position [0, 0]
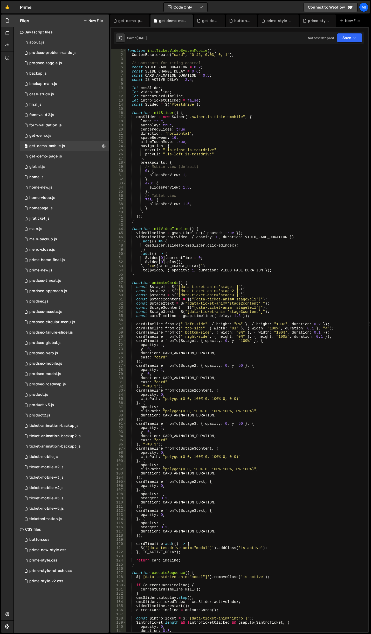
type textarea "function initSlider() {"
click at [260, 111] on div "function initTicketVideoSystemMobile ( ) { CustomEase . create ( "card" , "0.46…" at bounding box center [245, 345] width 239 height 592
click at [207, 24] on div "get-demo.js" at bounding box center [209, 21] width 31 height 12
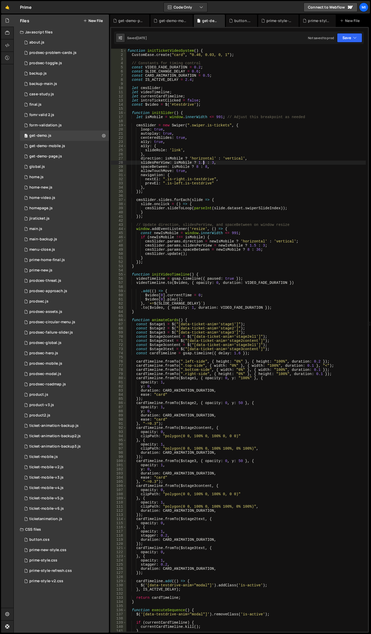
click at [203, 162] on div "function initTicketVideoSystem ( ) { CustomEase . create ( "card" , "0.46, 0.03…" at bounding box center [245, 345] width 239 height 592
click at [222, 160] on div "function initTicketVideoSystem ( ) { CustomEase . create ( "card" , "0.46, 0.03…" at bounding box center [245, 345] width 239 height 592
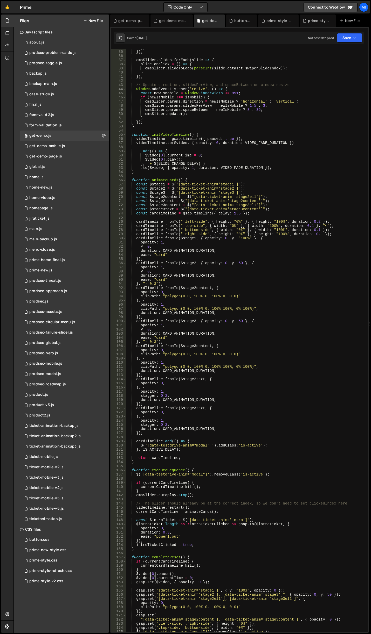
scroll to position [218, 0]
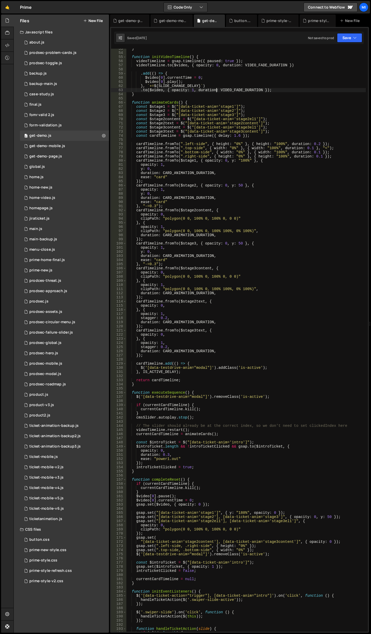
click at [215, 89] on div "} function initVideoTimeline ( ) { videoTimeline = gsap . timeline ({ paused : …" at bounding box center [245, 343] width 239 height 592
type textarea "*/"
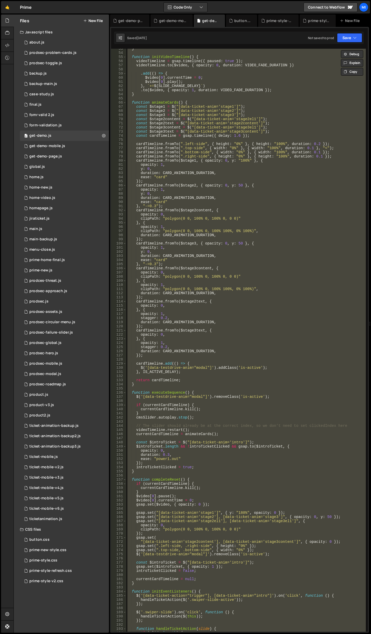
click at [202, 56] on div "} function initVideoTimeline ( ) { videoTimeline = gsap . timeline ({ paused : …" at bounding box center [245, 340] width 239 height 583
type textarea "function initVideoTimeline() {"
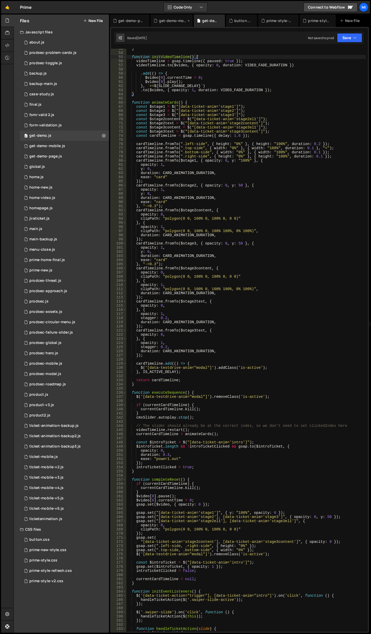
click at [172, 22] on div "get-demo-mobile.js" at bounding box center [172, 20] width 27 height 5
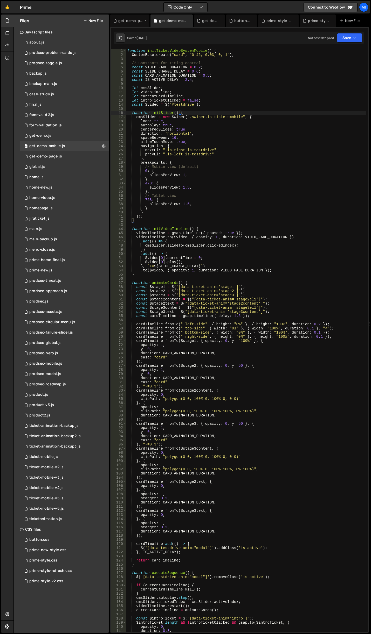
click at [132, 22] on div "get-demo-page.js" at bounding box center [130, 20] width 25 height 5
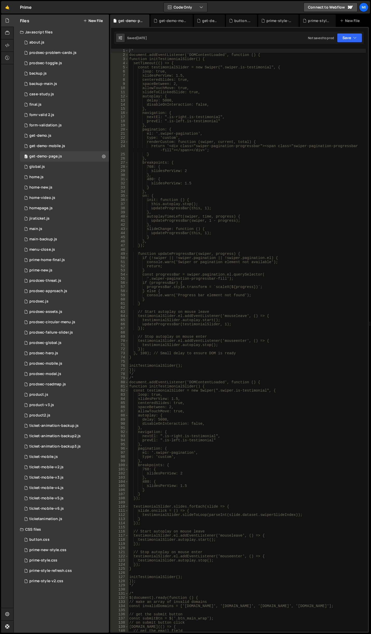
type textarea "type: 'custom',"
click at [215, 138] on div "/* document.addEventListener('DOMContentLoaded', function () { function initTes…" at bounding box center [246, 345] width 237 height 592
